Goal: Task Accomplishment & Management: Manage account settings

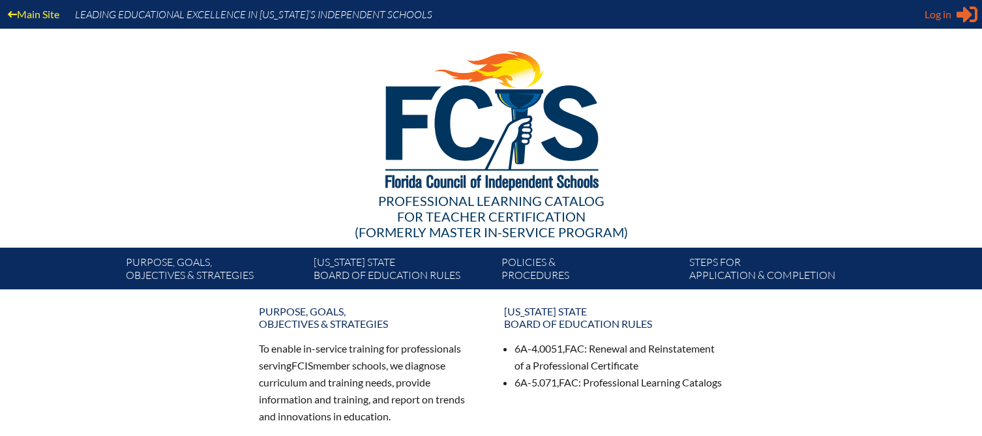
type input "[EMAIL_ADDRESS][DOMAIN_NAME]"
click at [940, 22] on span "Log in" at bounding box center [938, 15] width 27 height 16
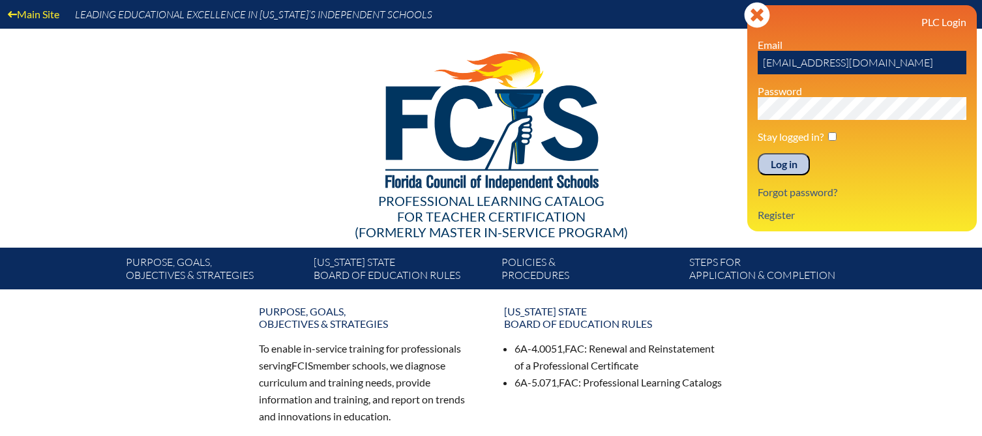
click at [795, 166] on input "Log in" at bounding box center [784, 164] width 52 height 22
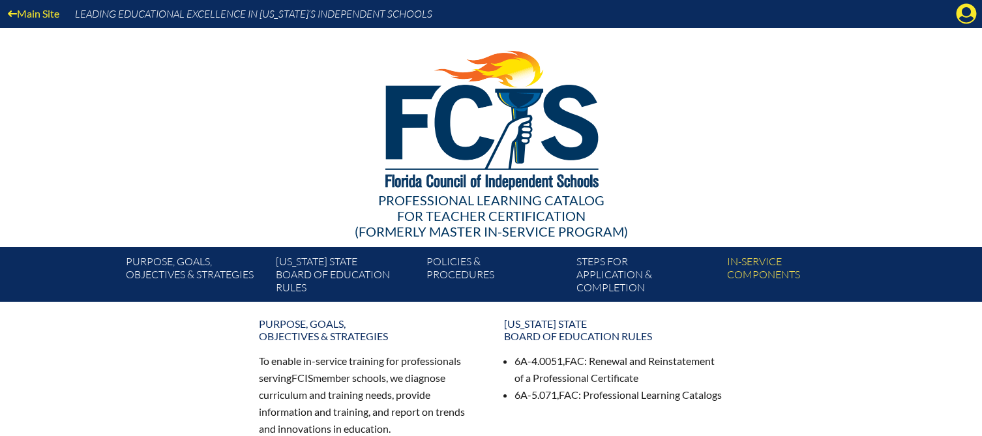
scroll to position [3, 0]
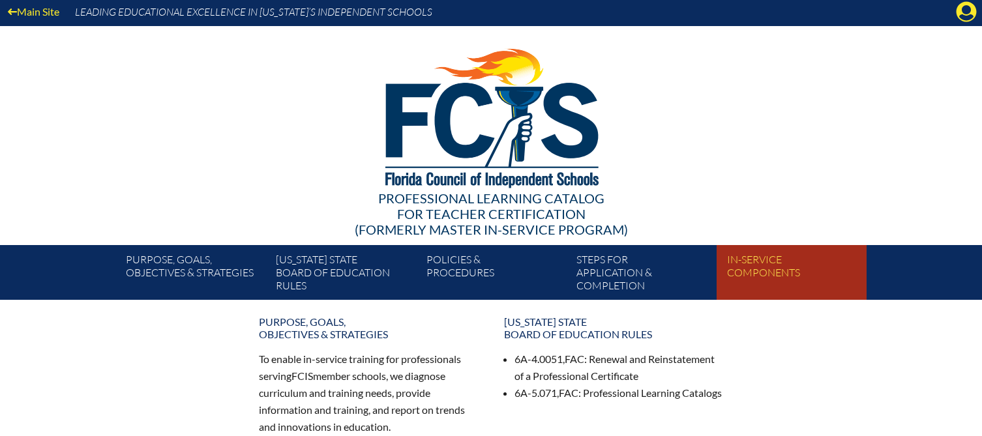
click at [750, 258] on link "In-service components" at bounding box center [797, 275] width 150 height 50
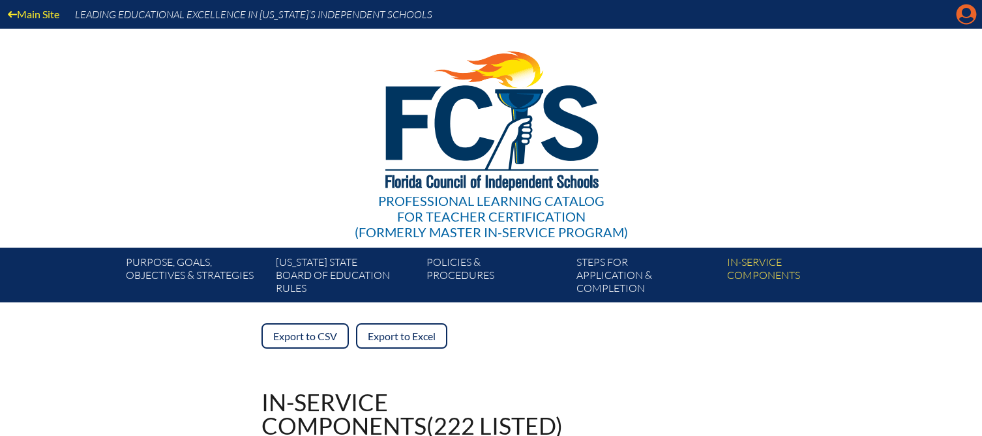
click at [966, 19] on icon "Manage account" at bounding box center [966, 14] width 21 height 21
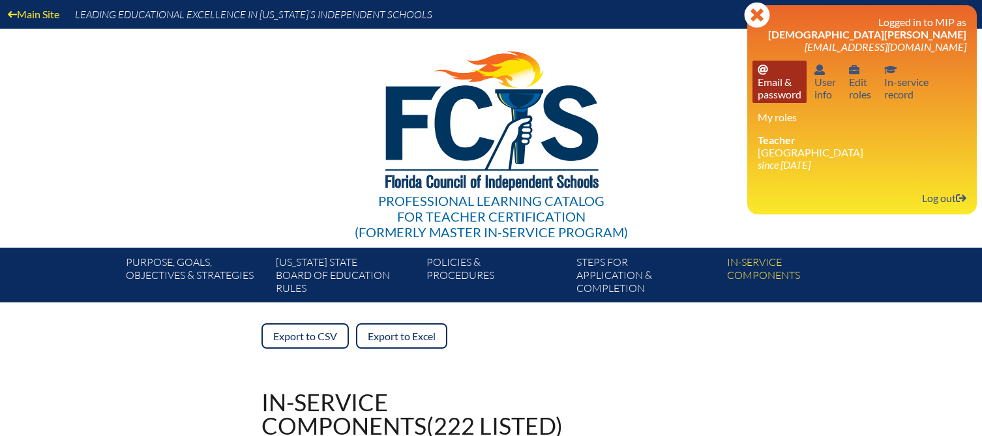
click at [788, 97] on link "Email password Email & password" at bounding box center [780, 82] width 54 height 42
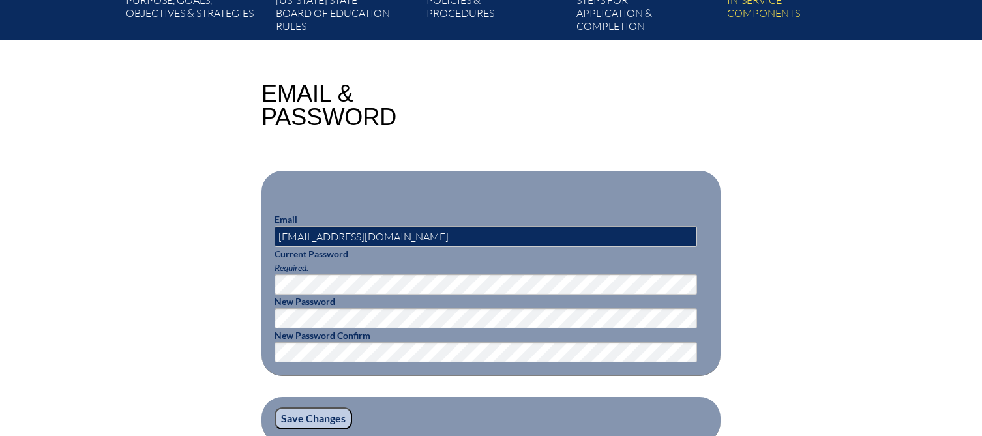
scroll to position [303, 0]
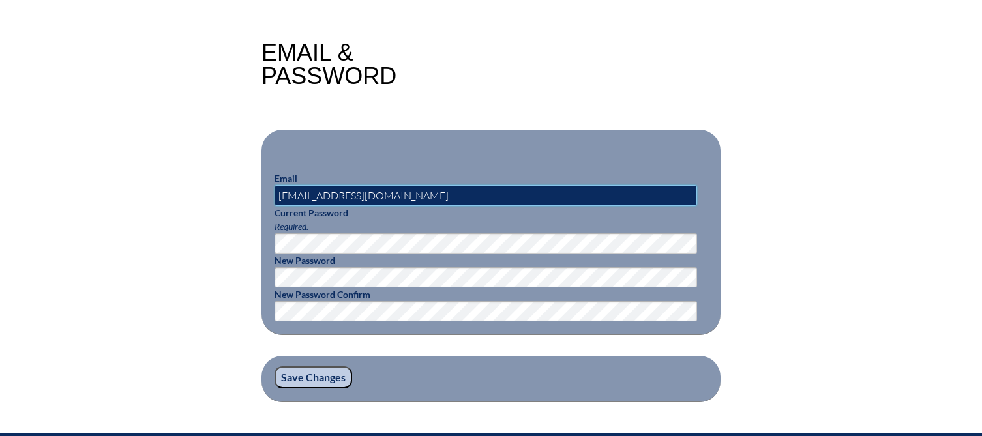
click at [337, 193] on input "[EMAIL_ADDRESS][DOMAIN_NAME]" at bounding box center [486, 195] width 423 height 21
type input "cabbott@lhprep.org"
click at [329, 376] on input "Save Changes" at bounding box center [314, 378] width 78 height 22
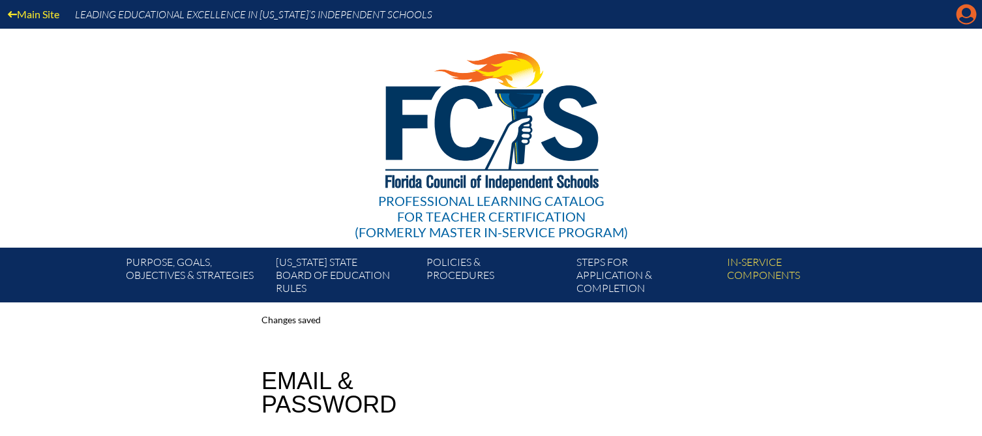
click at [964, 20] on icon "Manage account" at bounding box center [966, 14] width 21 height 21
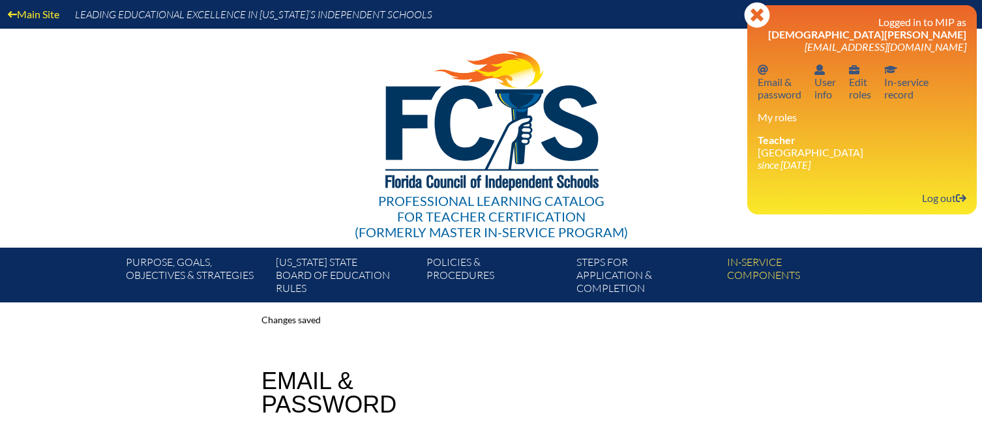
click at [648, 132] on div "Professional Learning Catalog for Teacher Certification (formerly Master In-ser…" at bounding box center [491, 138] width 793 height 219
click at [826, 90] on link "User info User info" at bounding box center [825, 82] width 32 height 42
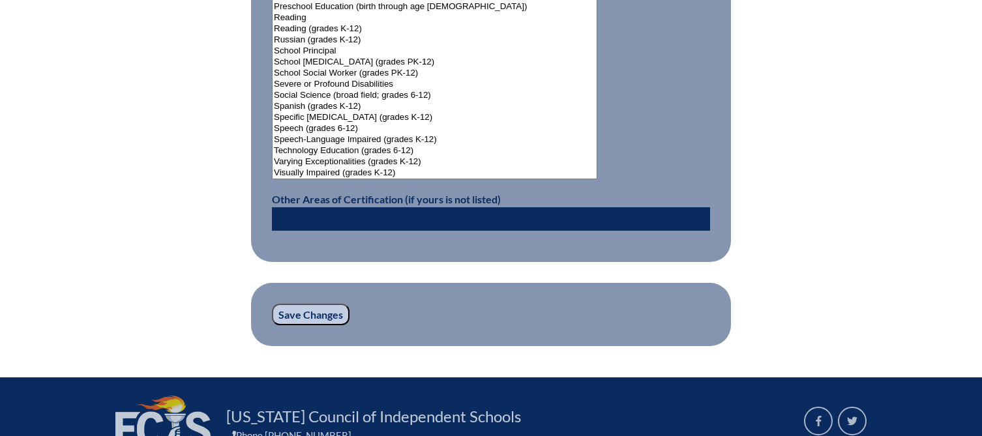
scroll to position [1804, 0]
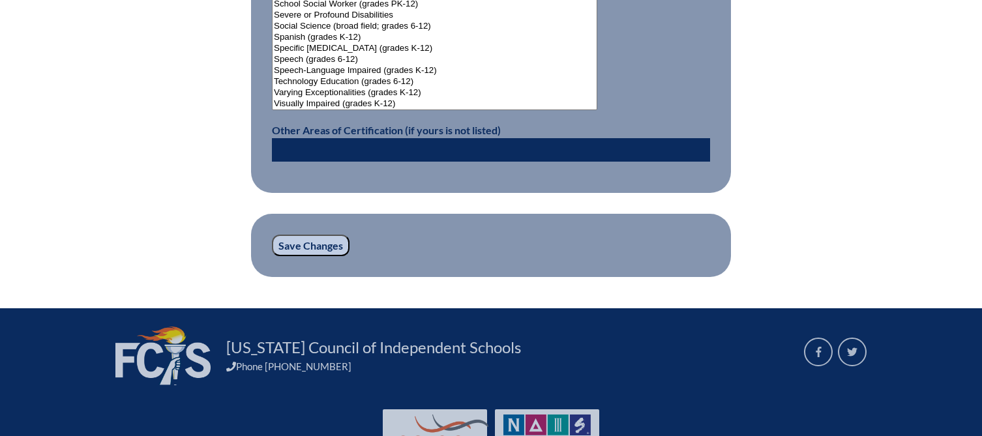
click at [328, 239] on input "Save Changes" at bounding box center [311, 246] width 78 height 22
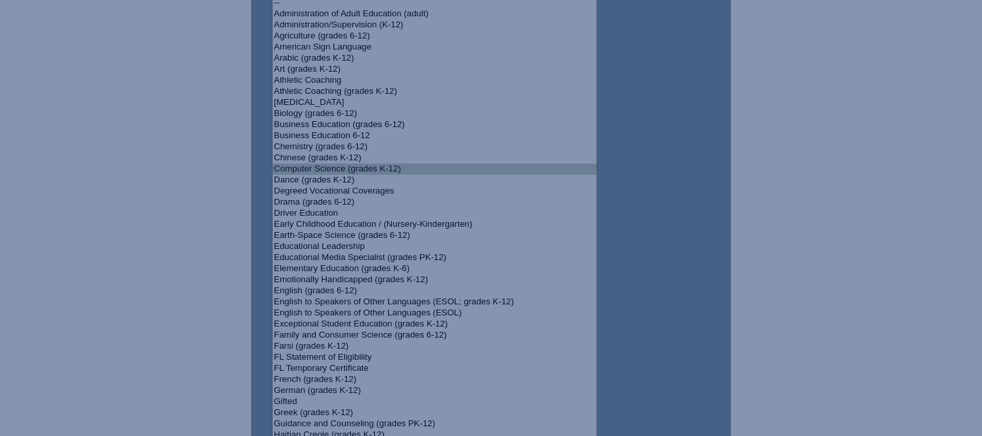
scroll to position [344, 0]
